Goal: Find specific page/section

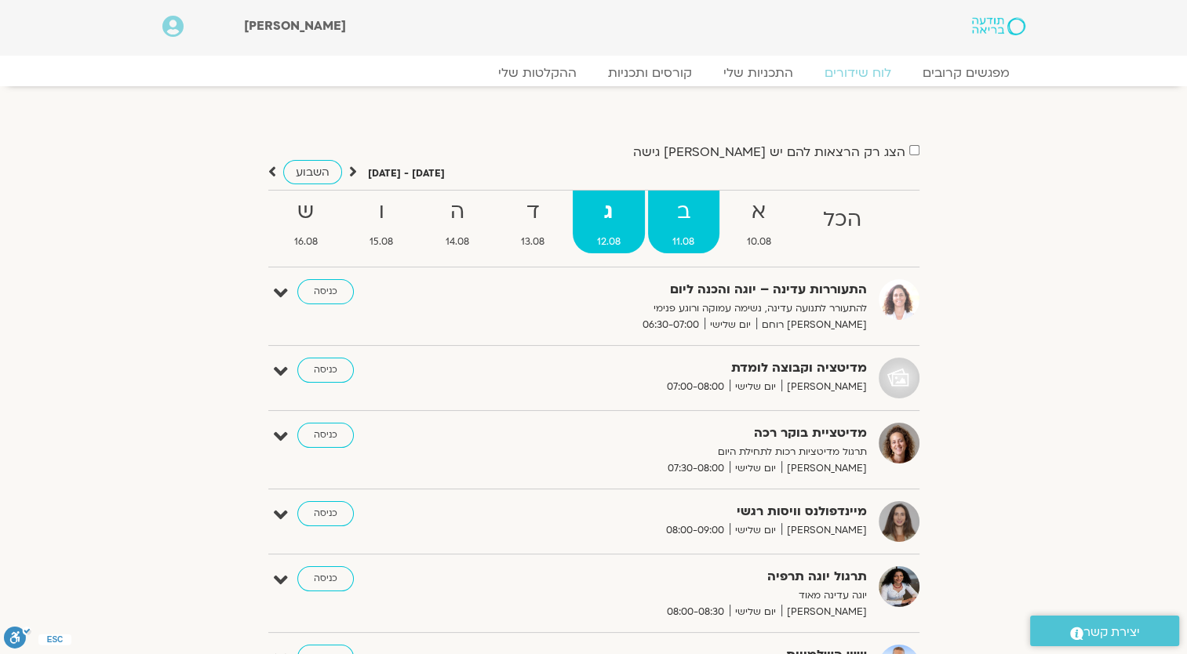
click at [684, 223] on strong "ב" at bounding box center [683, 212] width 71 height 35
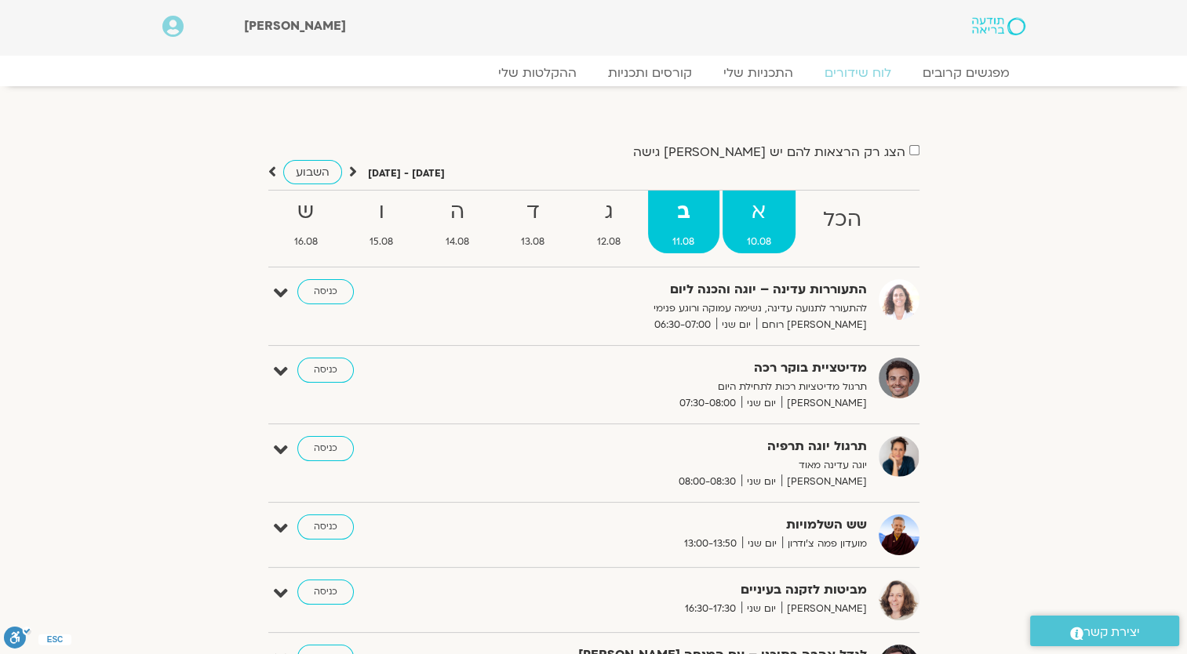
click at [773, 224] on strong "א" at bounding box center [760, 212] width 74 height 35
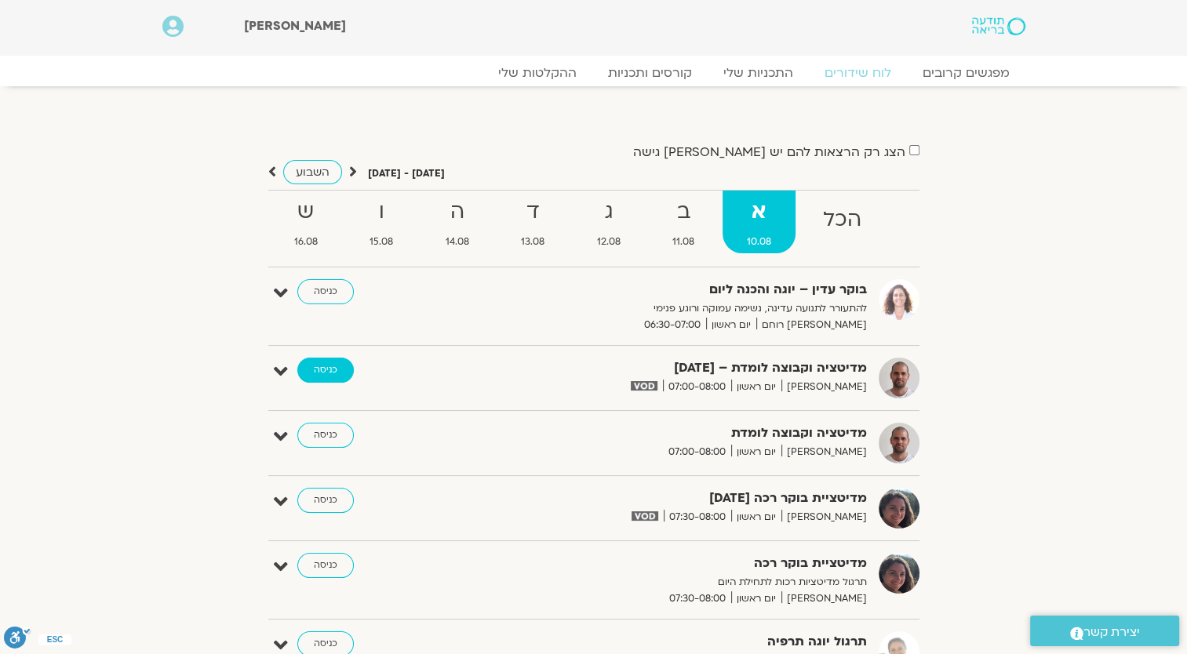
click at [323, 359] on link "כניסה" at bounding box center [325, 370] width 56 height 25
